Goal: Transaction & Acquisition: Register for event/course

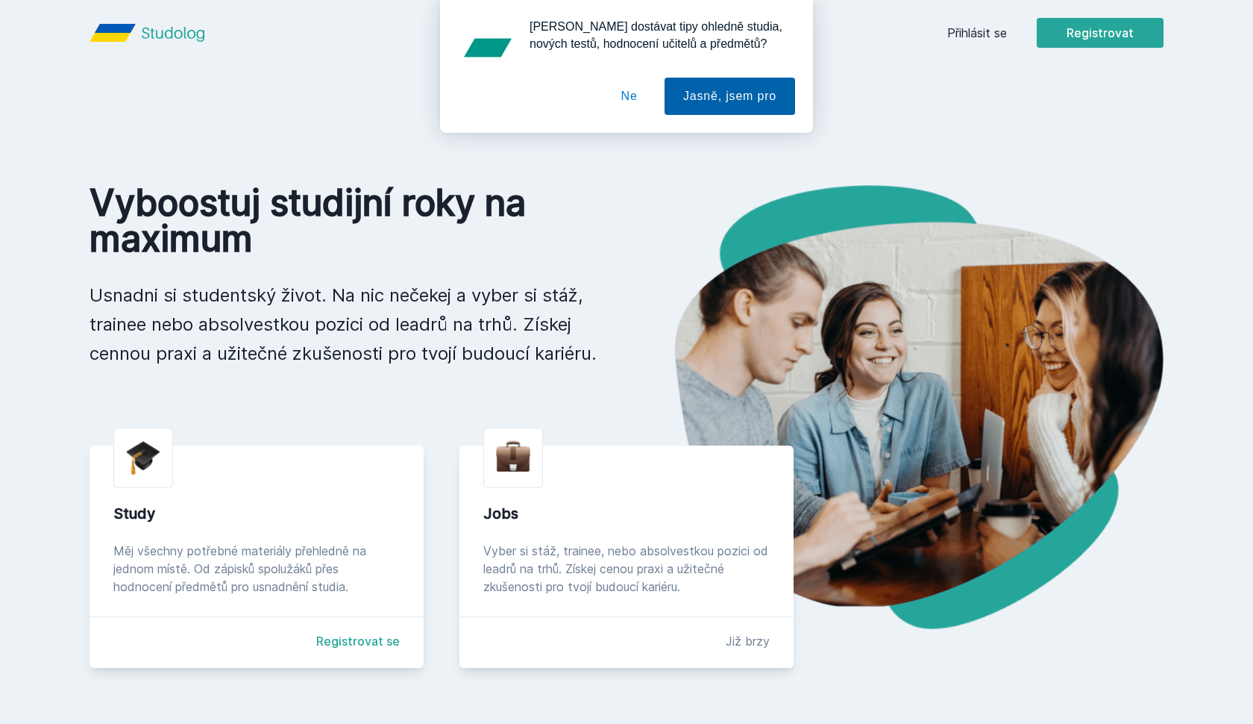
click at [724, 101] on button "Jasně, jsem pro" at bounding box center [730, 96] width 131 height 37
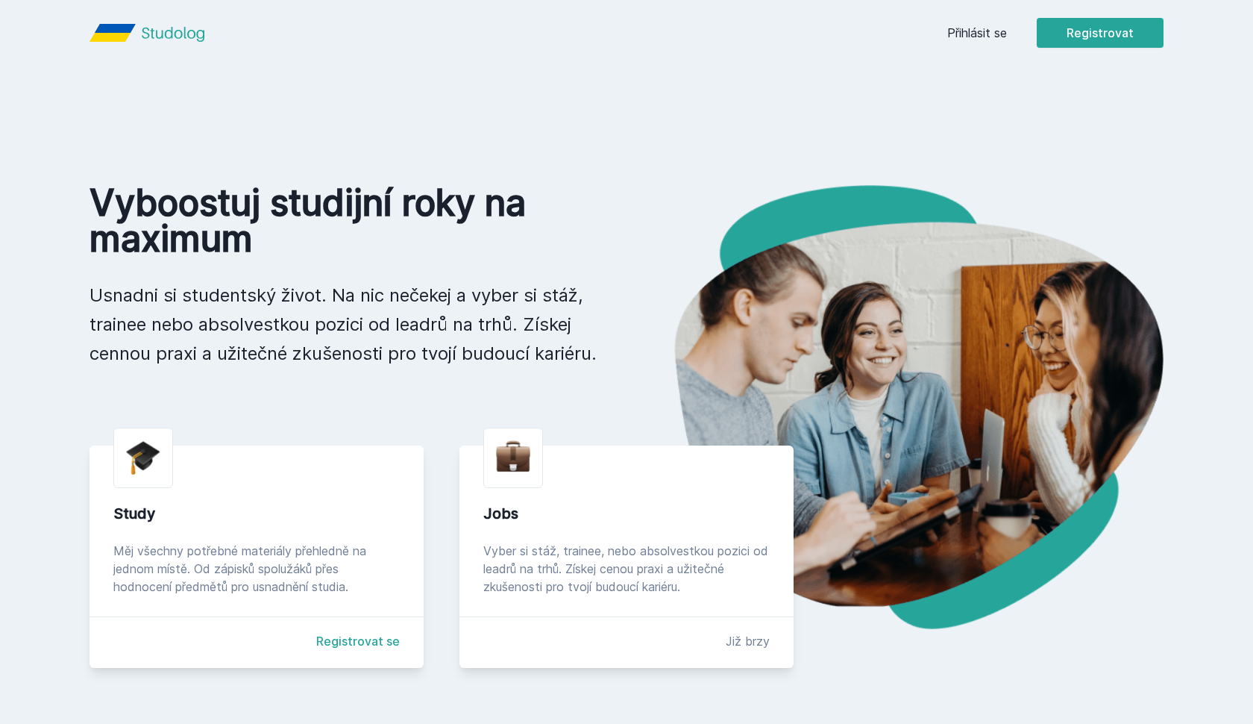
click at [119, 35] on icon at bounding box center [113, 33] width 46 height 18
click at [1122, 25] on button "Registrovat" at bounding box center [1100, 33] width 127 height 30
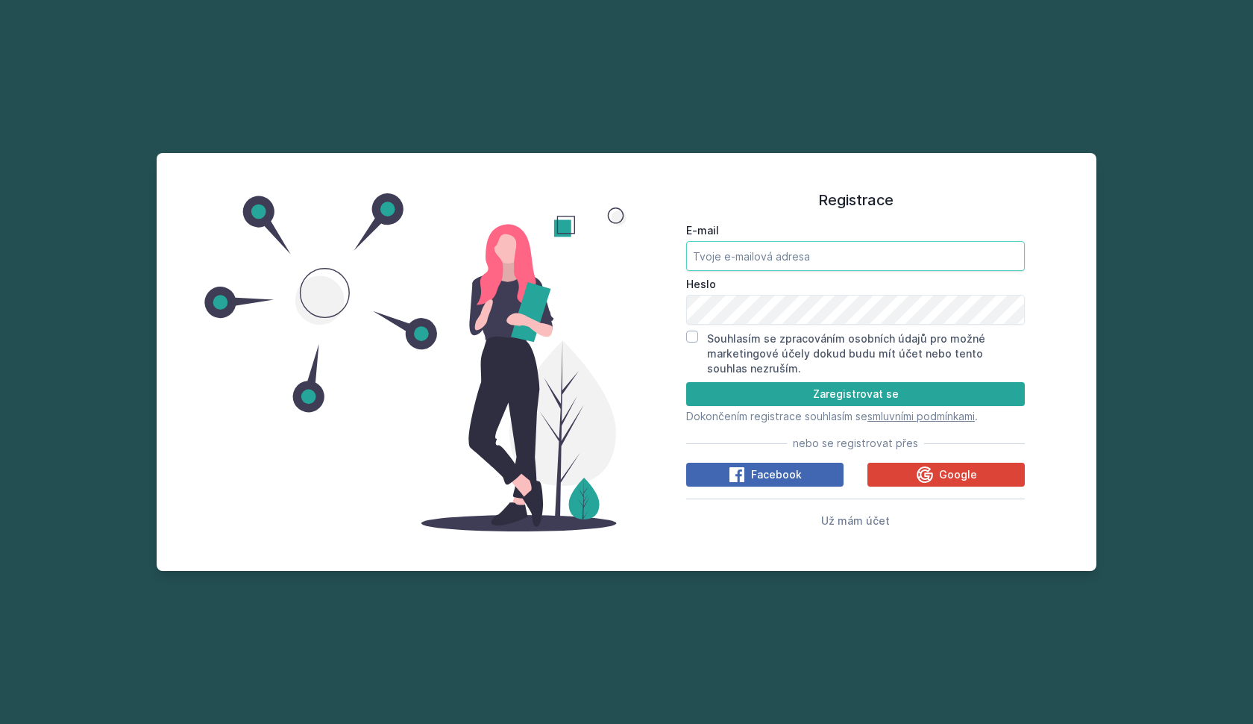
click at [748, 257] on input "E-mail" at bounding box center [855, 256] width 339 height 30
click at [754, 349] on label "Souhlasím se zpracováním osobních údajů pro možné marketingové účely dokud budu…" at bounding box center [846, 353] width 278 height 43
click at [698, 342] on input "Souhlasím se zpracováním osobních údajů pro možné marketingové účely dokud budu…" at bounding box center [692, 336] width 12 height 12
checkbox input "true"
click at [732, 242] on input "E-mail" at bounding box center [855, 256] width 339 height 30
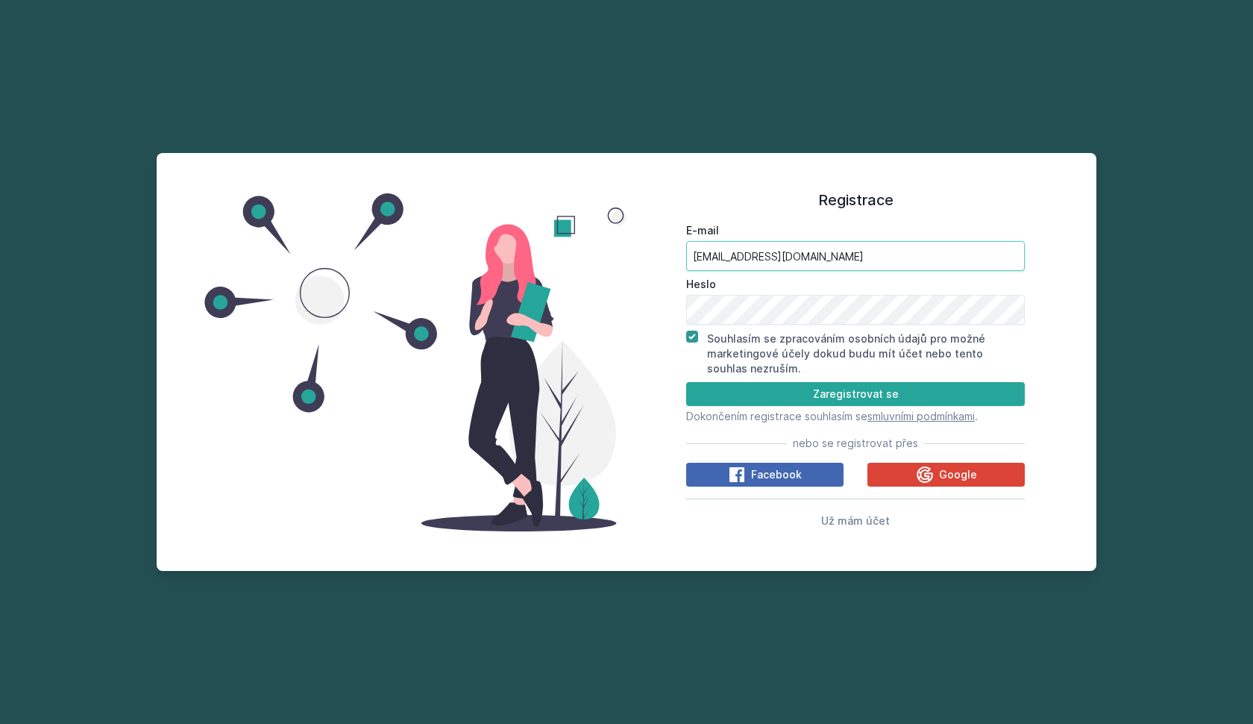
type input "[EMAIL_ADDRESS][DOMAIN_NAME]"
click at [754, 393] on button "Zaregistrovat se" at bounding box center [855, 394] width 339 height 24
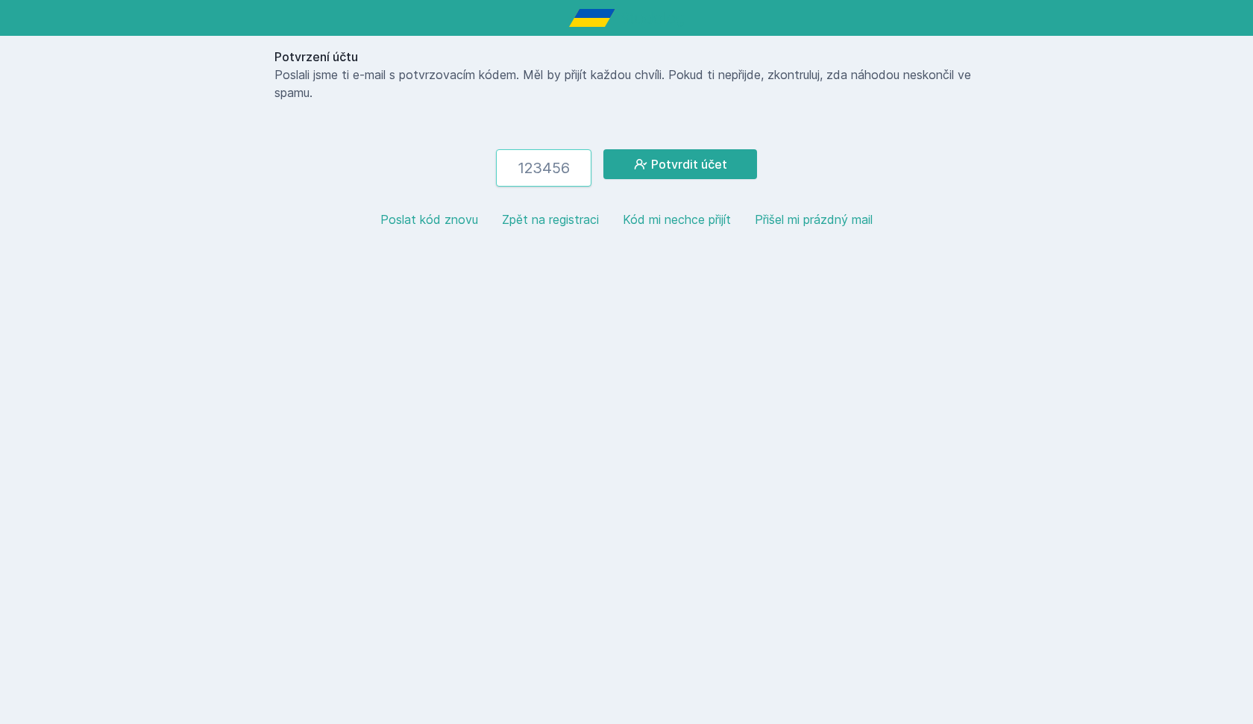
click at [547, 172] on input "number" at bounding box center [543, 167] width 95 height 37
type input "740927"
click at [705, 181] on form "740927 Potvrdit účet" at bounding box center [627, 167] width 704 height 37
click at [704, 167] on button "Potvrdit účet" at bounding box center [681, 164] width 154 height 30
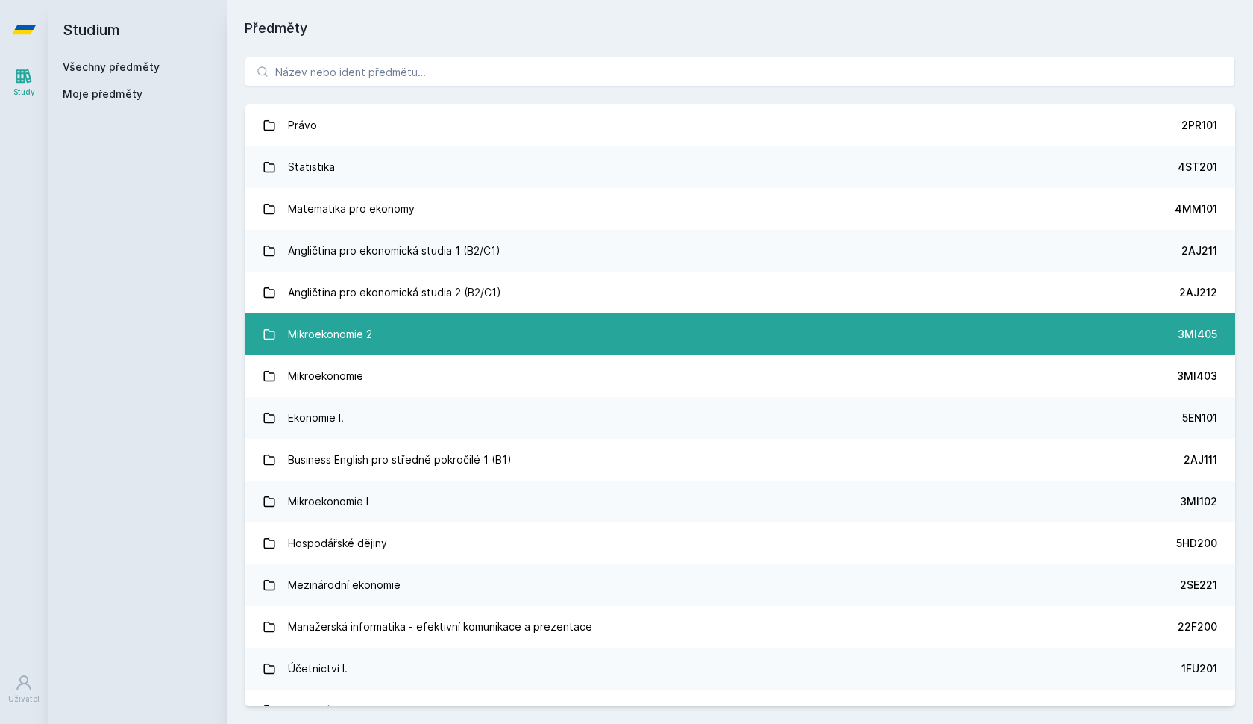
click at [328, 334] on div "Mikroekonomie 2" at bounding box center [330, 334] width 84 height 30
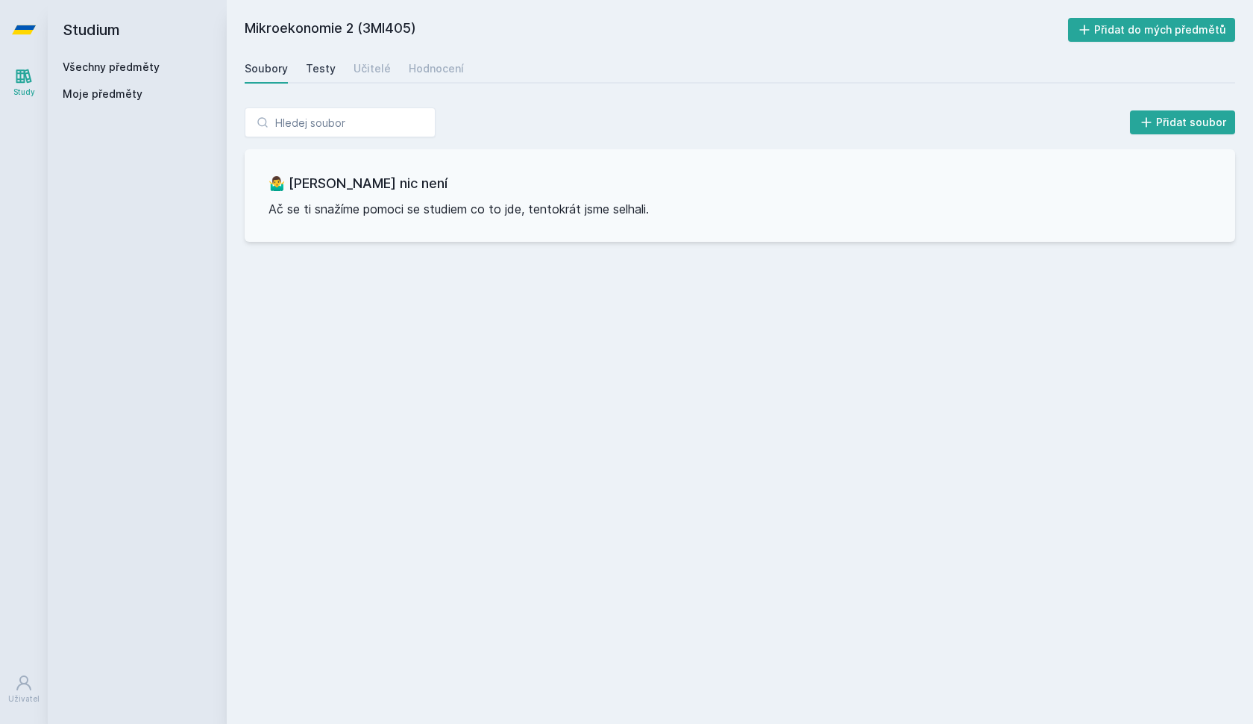
click at [330, 68] on div "Testy" at bounding box center [321, 68] width 30 height 15
click at [363, 69] on div "Učitelé" at bounding box center [372, 68] width 37 height 15
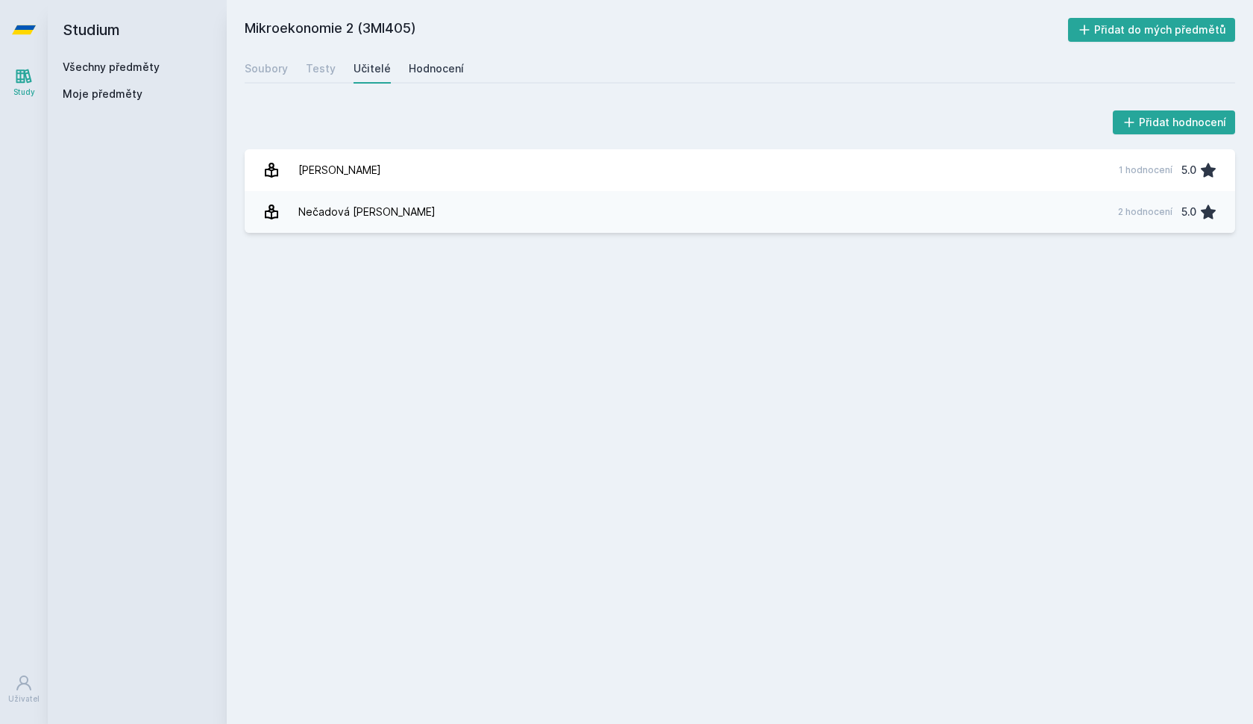
click at [438, 69] on div "Hodnocení" at bounding box center [436, 68] width 55 height 15
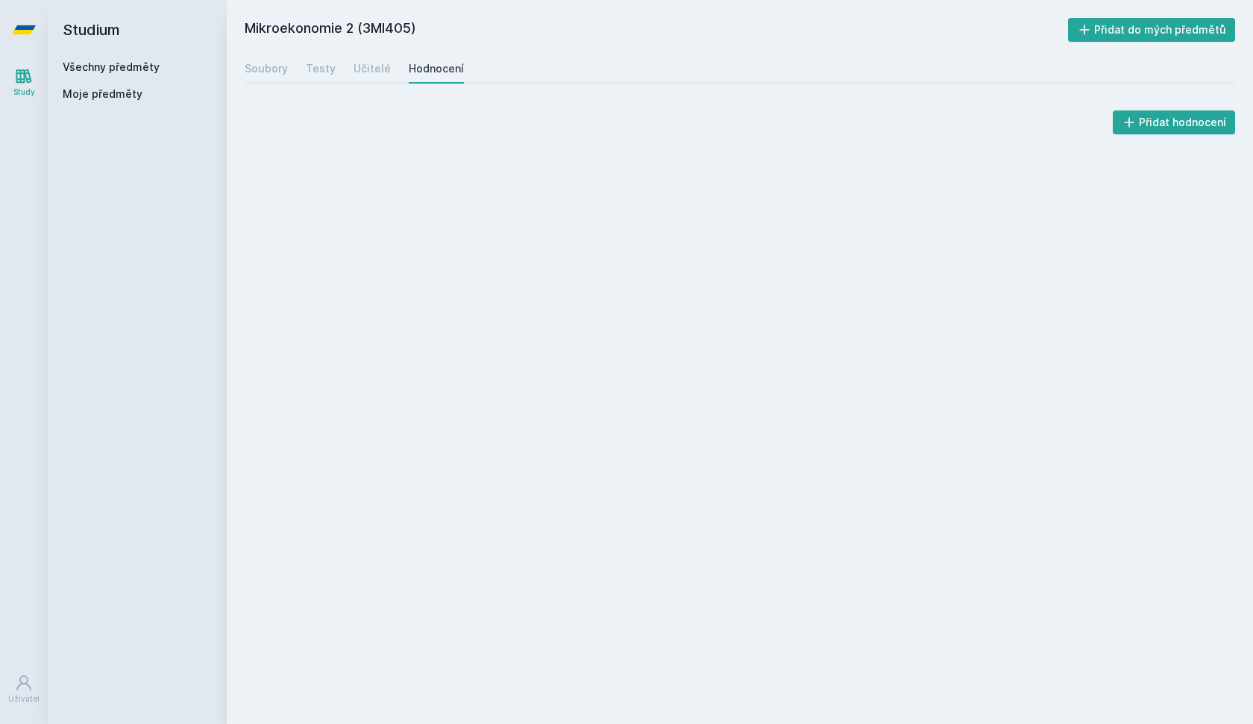
click at [279, 28] on h2 "Mikroekonomie 2 (3MI405)" at bounding box center [657, 30] width 824 height 24
click at [119, 63] on link "Všechny předměty" at bounding box center [111, 66] width 97 height 13
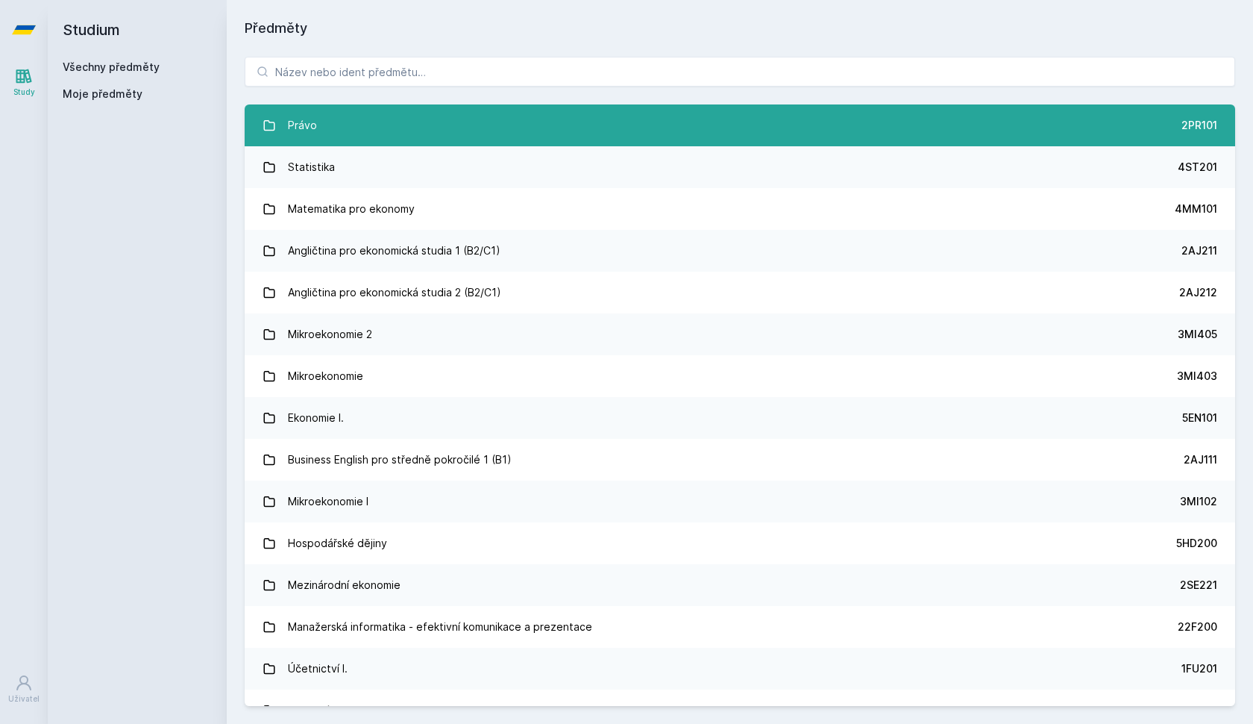
click at [344, 134] on link "Právo 2PR101" at bounding box center [740, 125] width 991 height 42
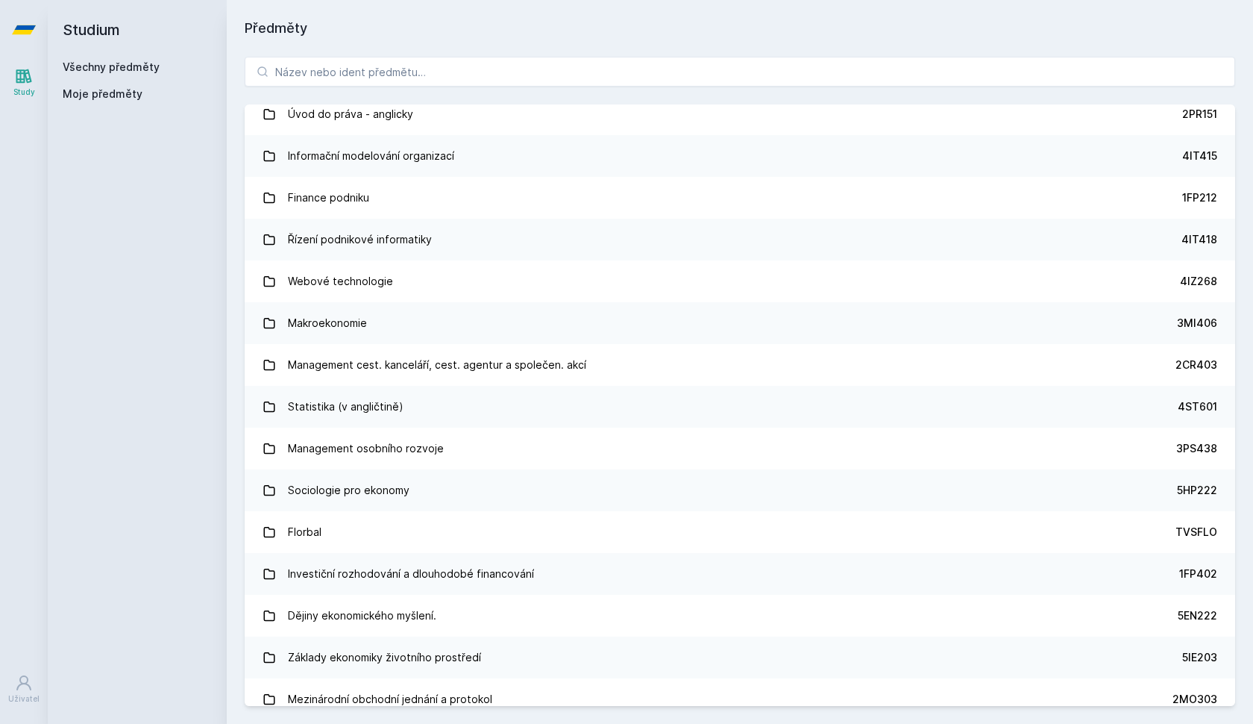
scroll to position [5529, 0]
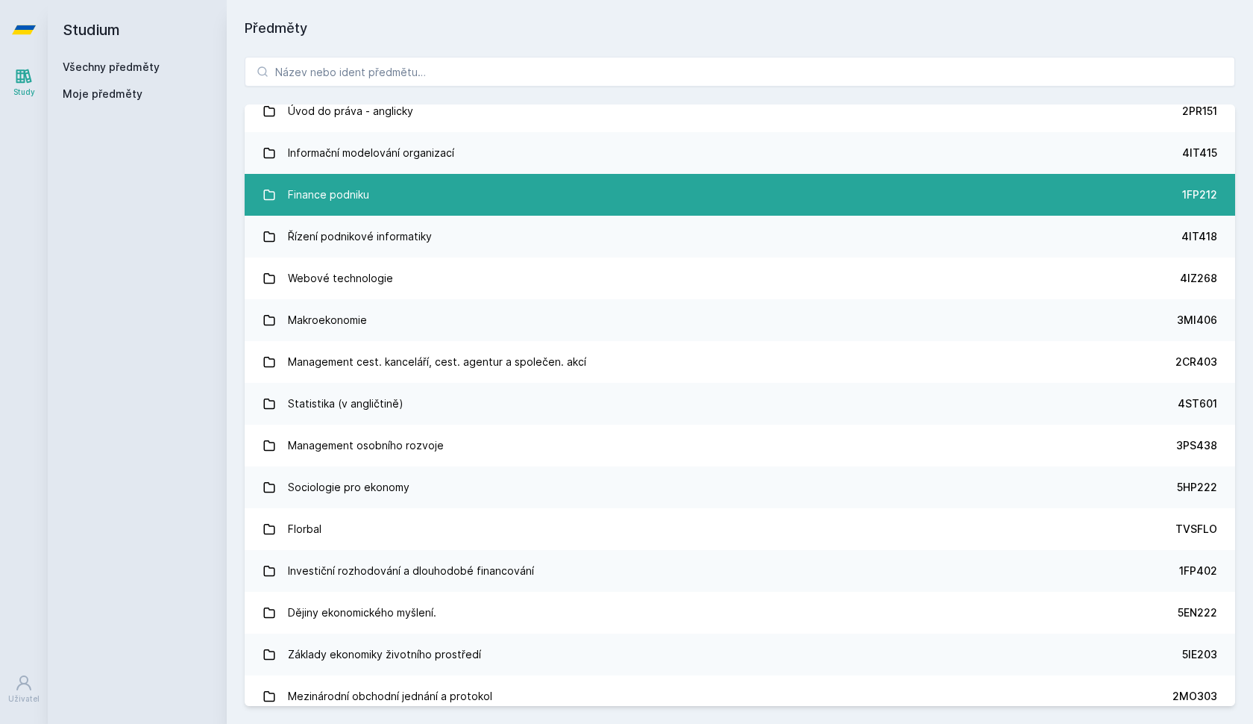
click at [416, 185] on link "Finance podniku 1FP212" at bounding box center [740, 195] width 991 height 42
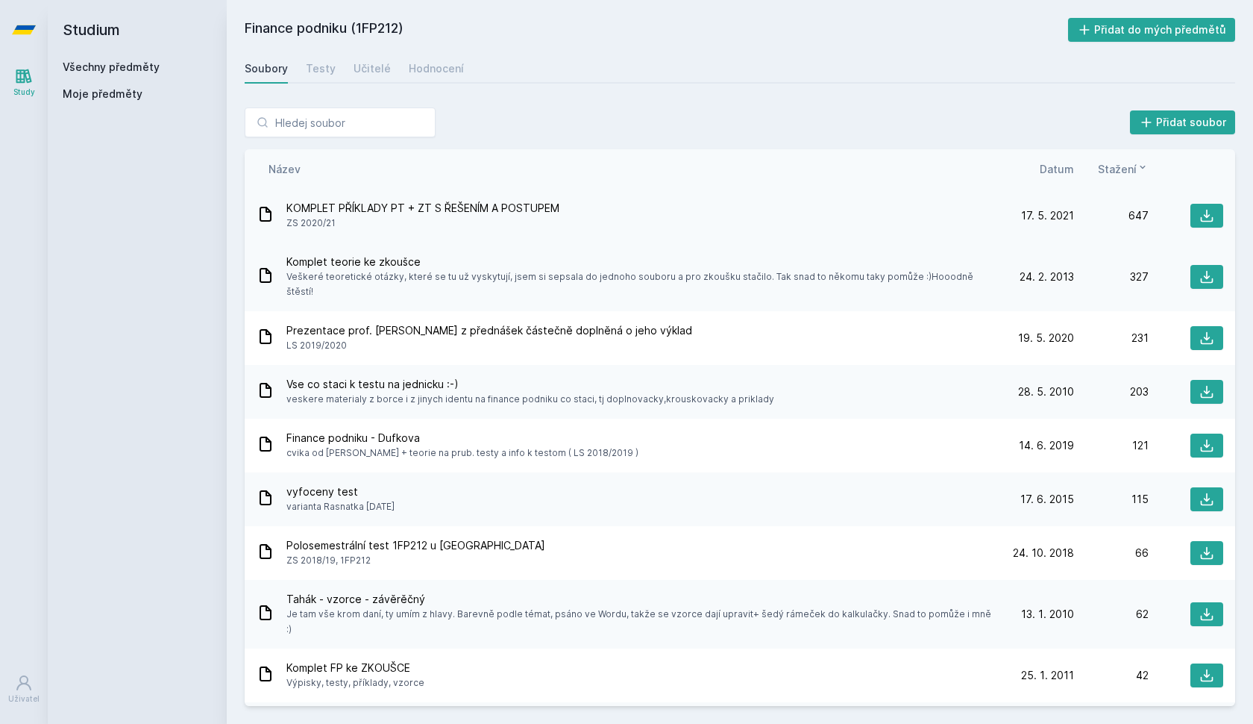
click at [342, 207] on span "KOMPLET PŘÍKLADY PT + ZT S ŘEŠENÍM A POSTUPEM" at bounding box center [422, 208] width 273 height 15
click at [1203, 212] on icon at bounding box center [1207, 215] width 15 height 15
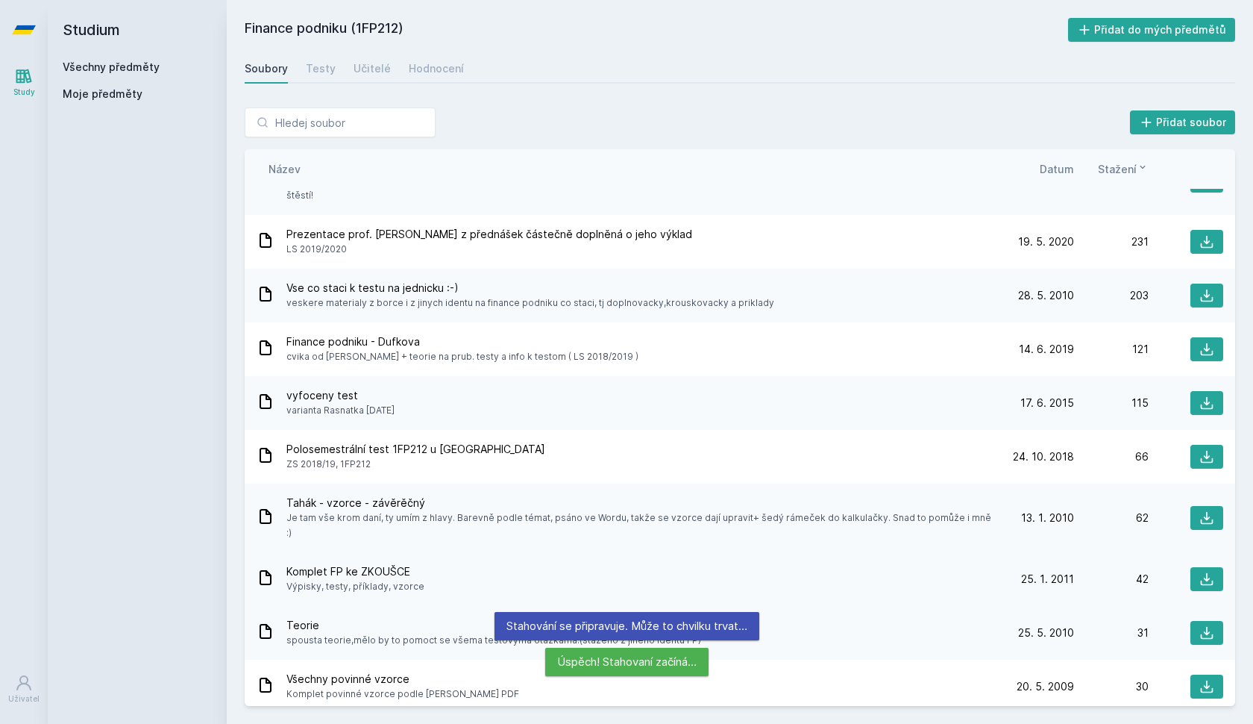
scroll to position [98, 0]
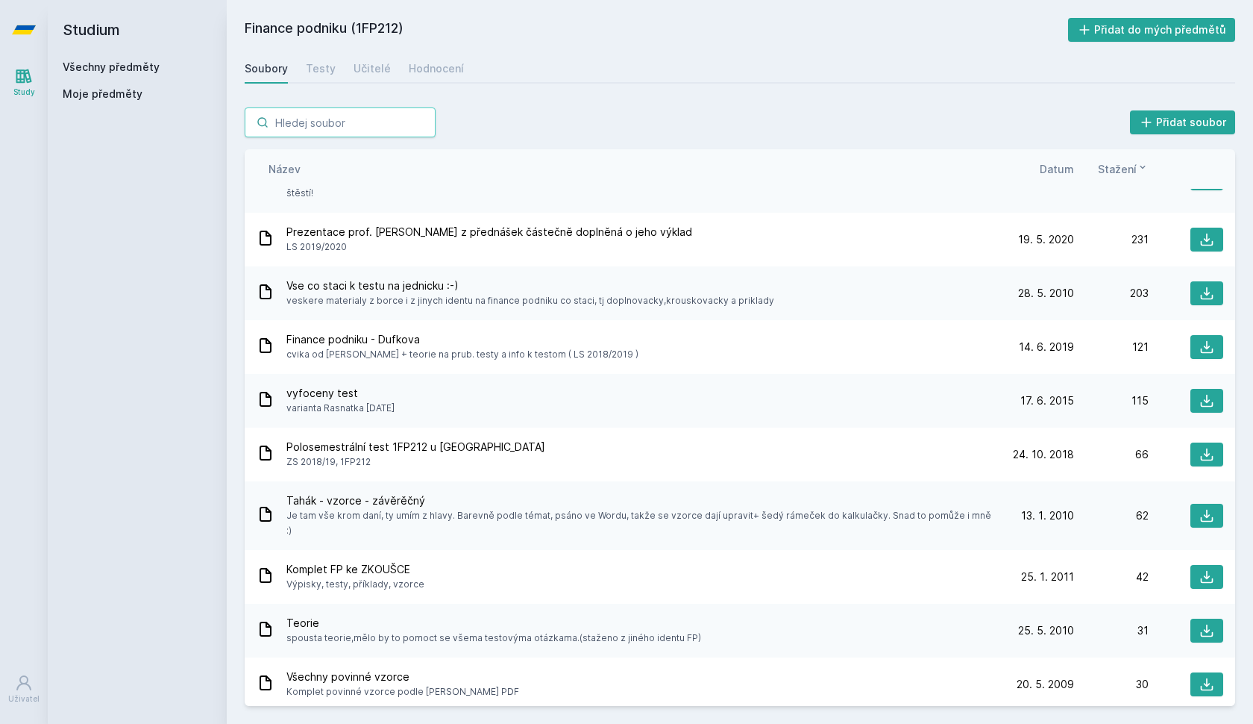
click at [292, 119] on input "search" at bounding box center [340, 122] width 191 height 30
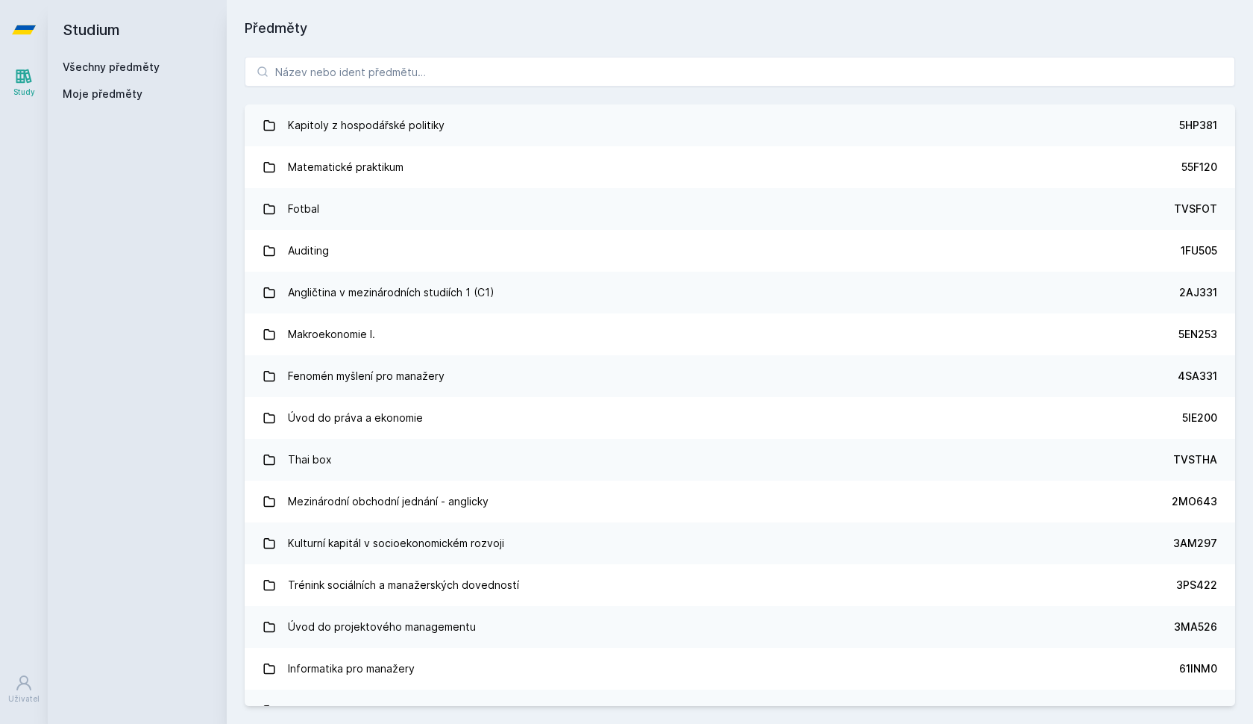
scroll to position [10069, 0]
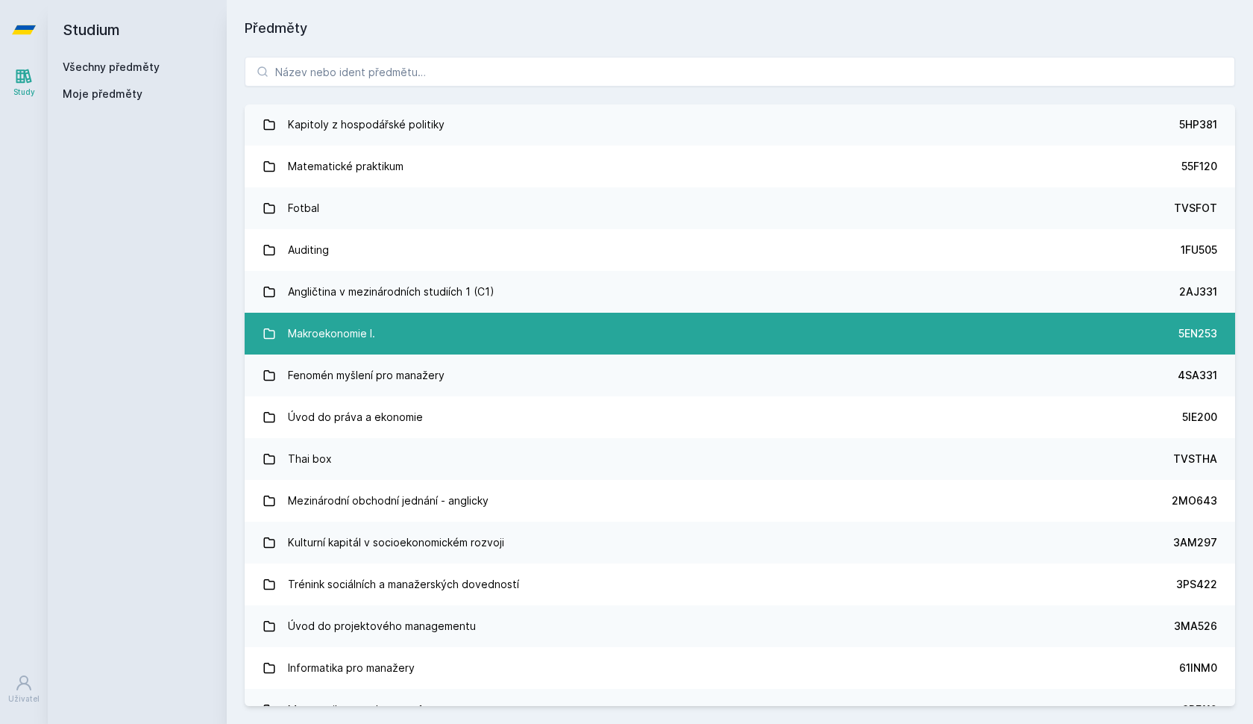
click at [425, 332] on link "Makroekonomie I. 5EN253" at bounding box center [740, 334] width 991 height 42
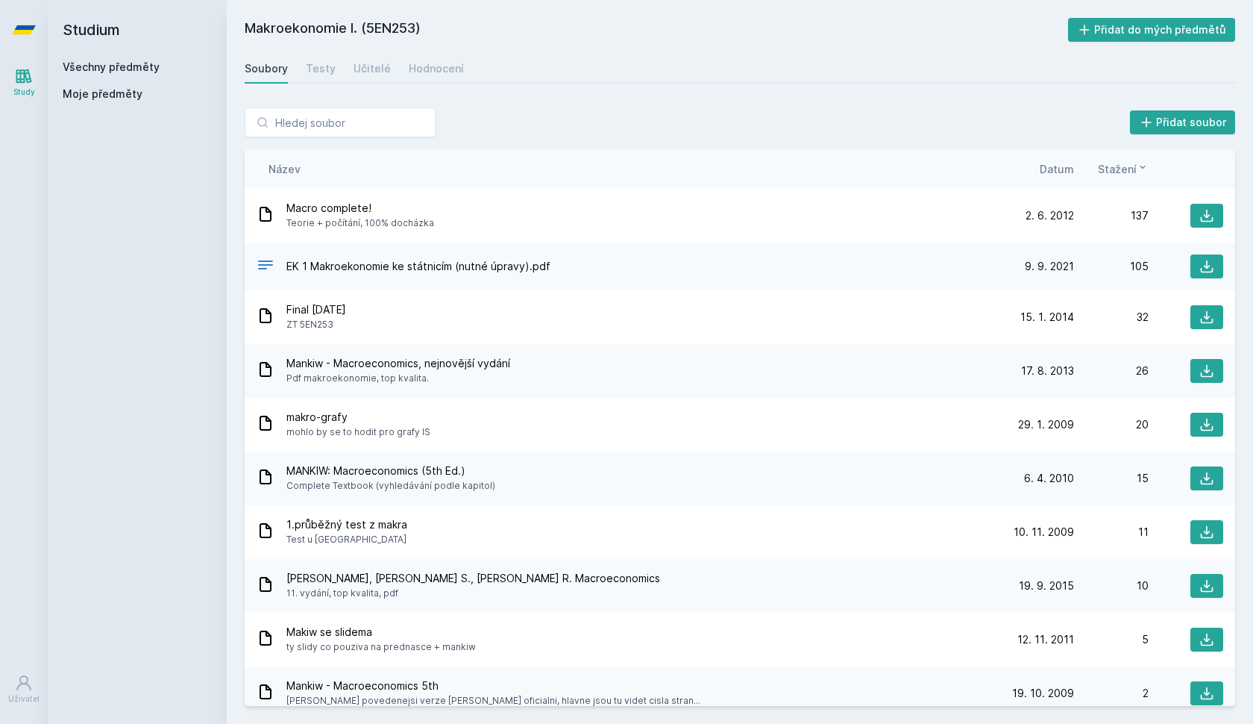
drag, startPoint x: 504, startPoint y: 210, endPoint x: 469, endPoint y: 611, distance: 402.9
click at [469, 611] on div "Macro complete! Teorie + počítání, 100% docházka 2. 6. 12 2. 6. 2012 137 EK 1 M…" at bounding box center [740, 447] width 991 height 517
click at [25, 25] on icon at bounding box center [24, 29] width 24 height 9
